Goal: Book appointment/travel/reservation

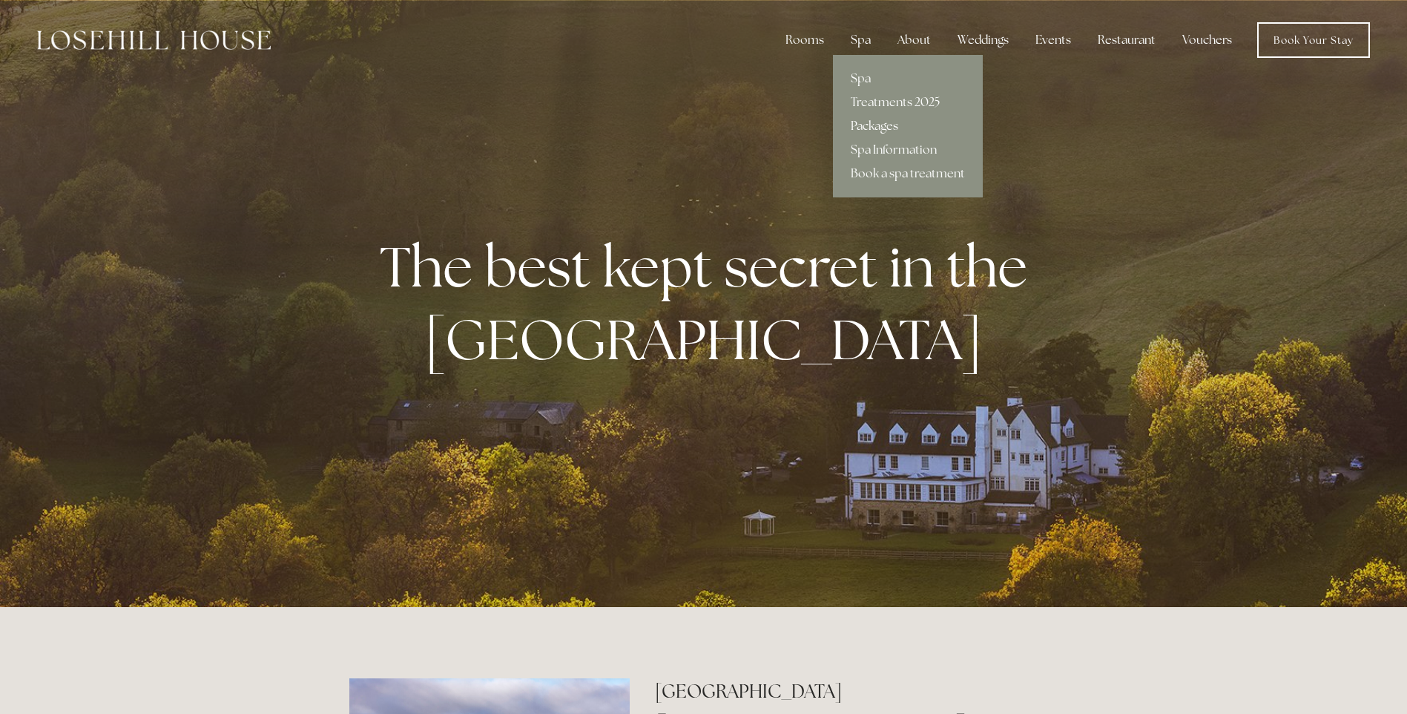
click at [878, 122] on link "Packages" at bounding box center [908, 126] width 150 height 24
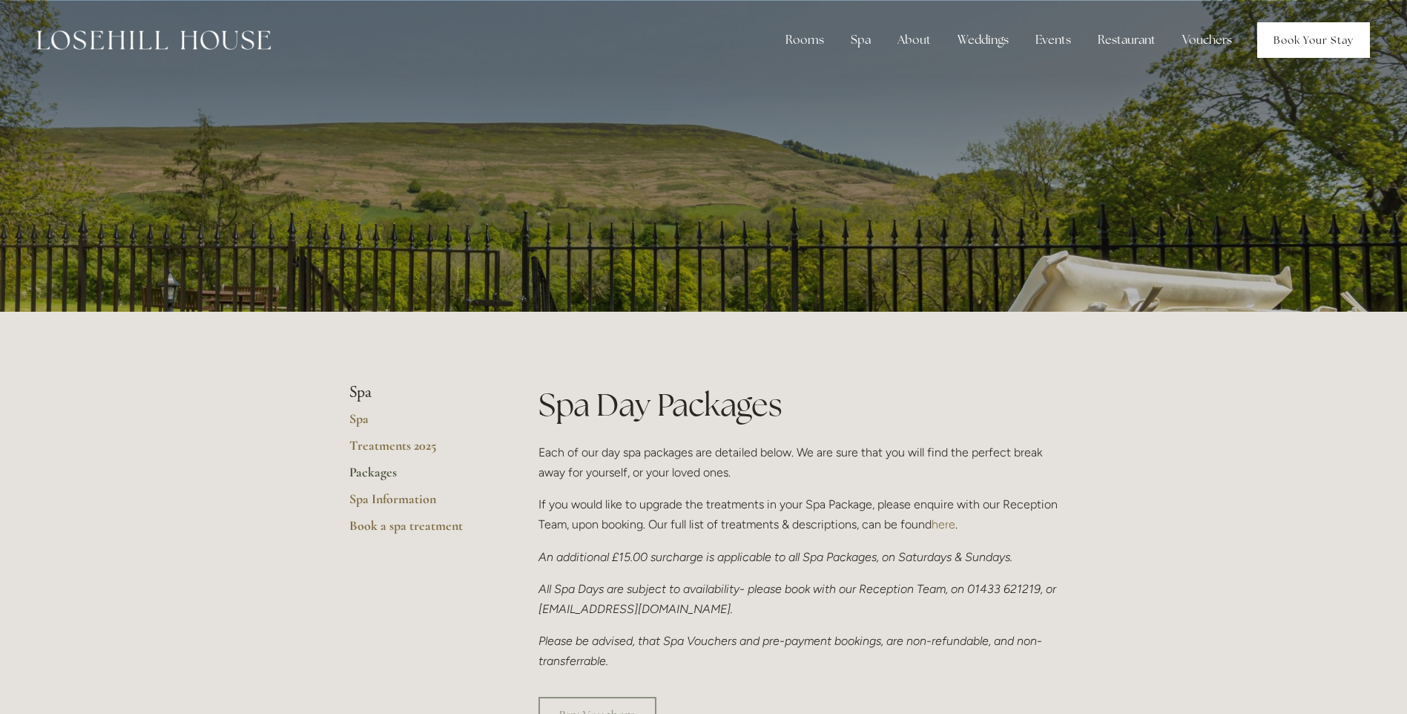
click at [1304, 38] on link "Book Your Stay" at bounding box center [1314, 40] width 113 height 36
